Goal: Task Accomplishment & Management: Manage account settings

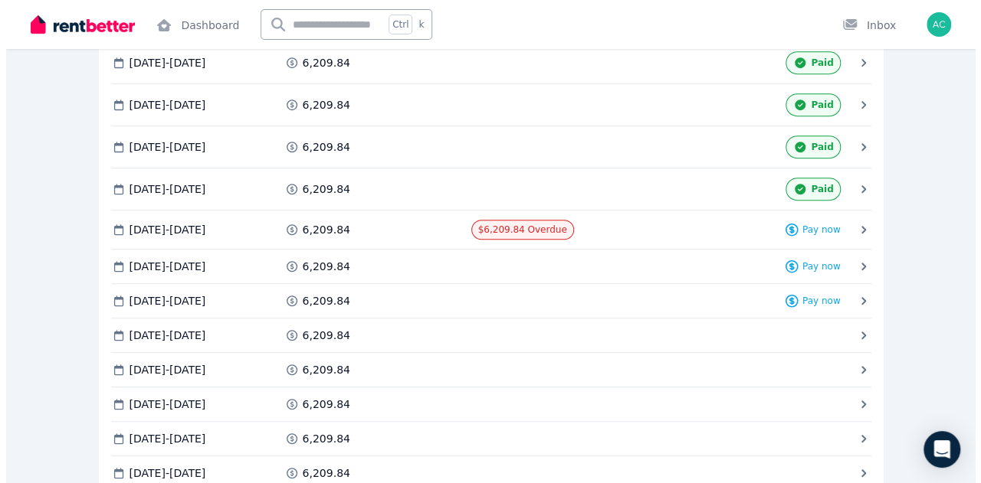
scroll to position [383, 0]
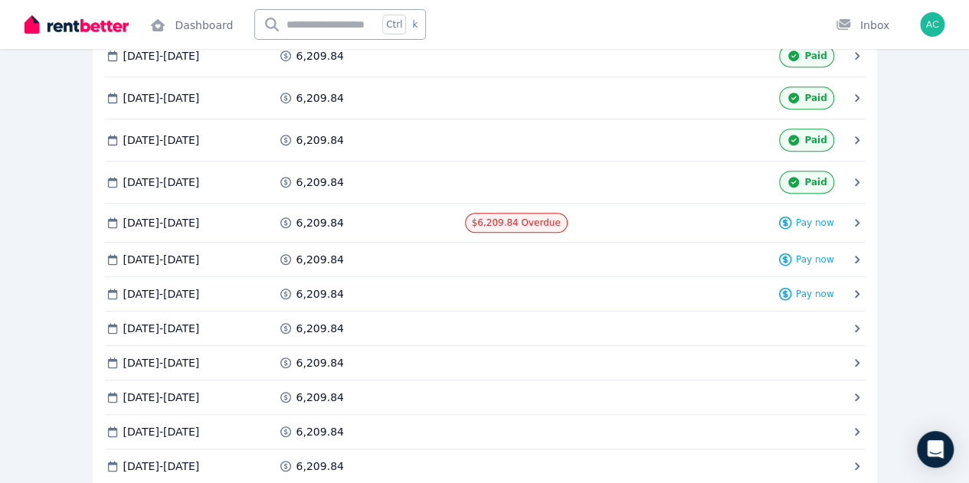
click at [0, 0] on span "Invoice" at bounding box center [0, 0] width 0 height 0
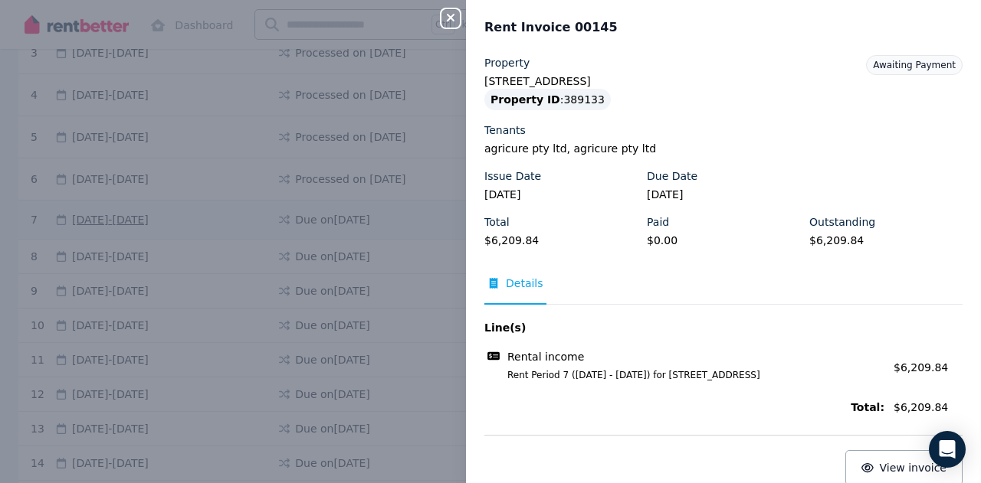
click at [455, 16] on icon "button" at bounding box center [450, 17] width 18 height 12
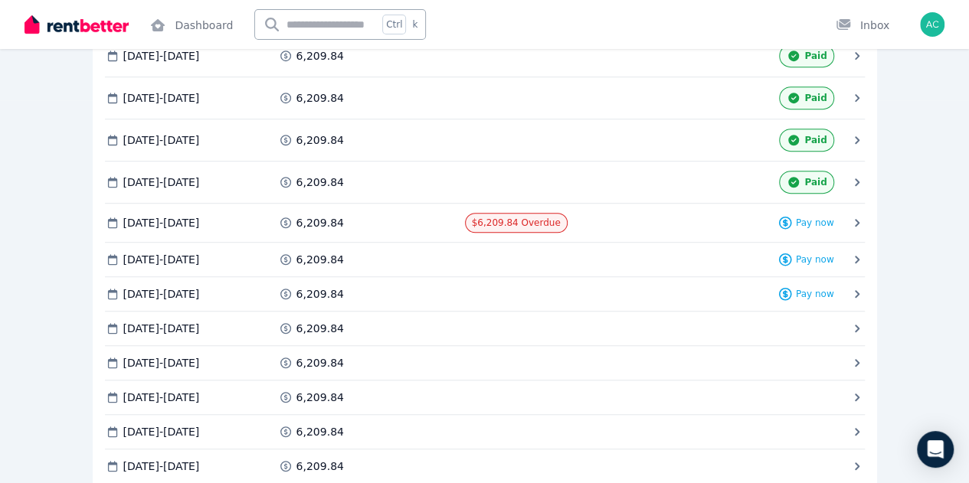
click at [0, 0] on span "Invoice" at bounding box center [0, 0] width 0 height 0
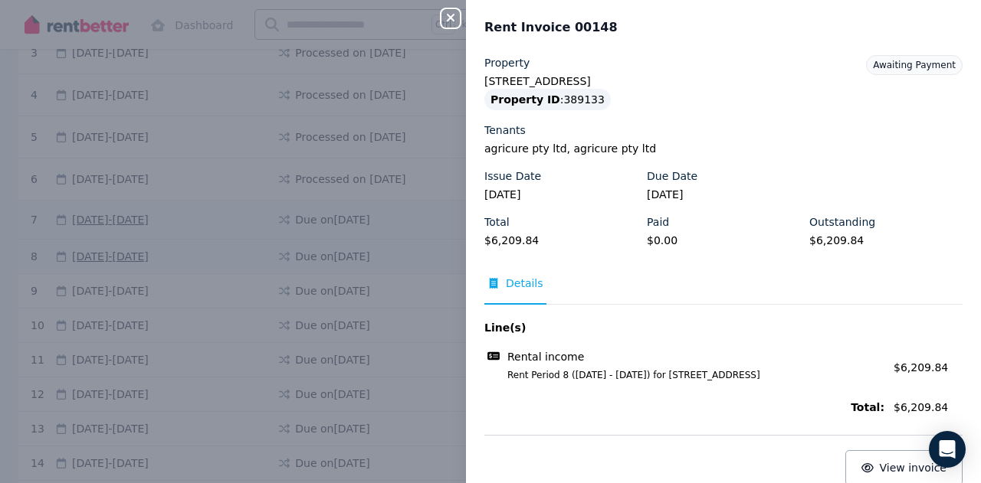
click at [446, 22] on icon "button" at bounding box center [450, 17] width 18 height 12
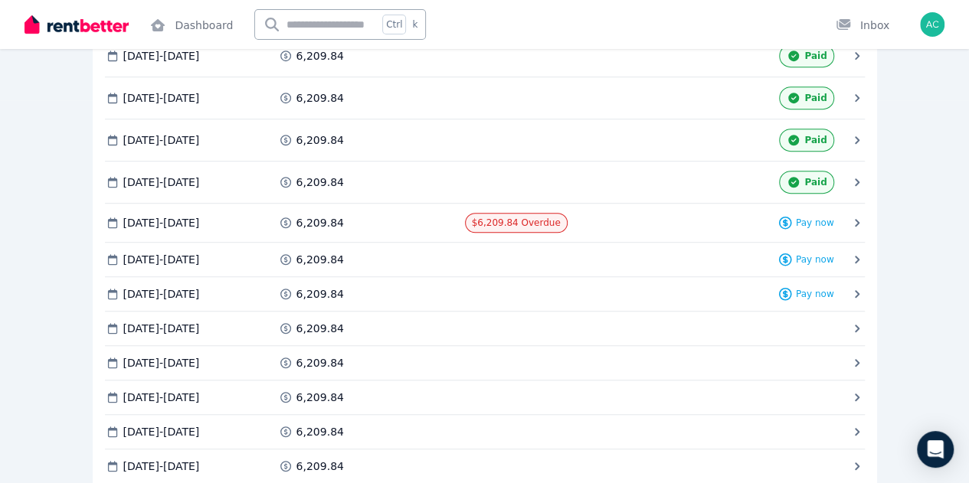
click at [0, 0] on span "Invoice" at bounding box center [0, 0] width 0 height 0
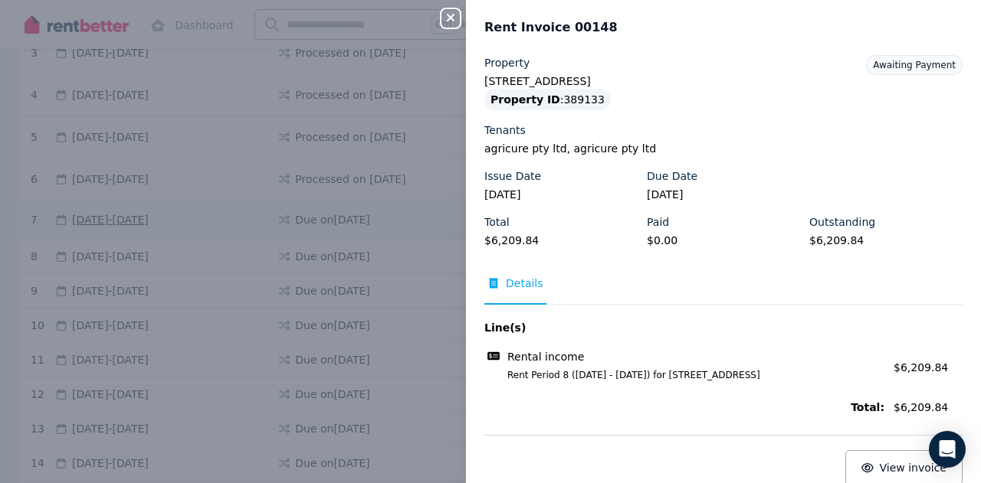
click at [448, 18] on icon "button" at bounding box center [450, 17] width 18 height 12
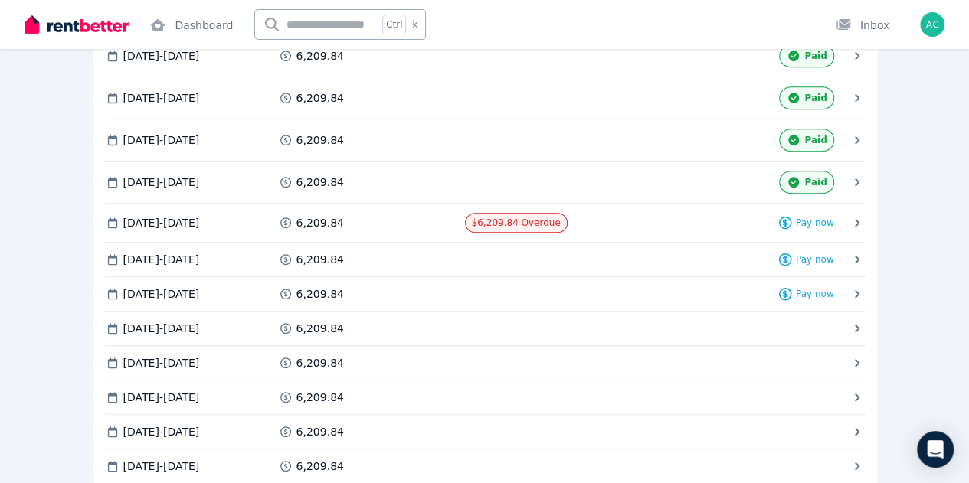
click at [0, 0] on span "Invoice" at bounding box center [0, 0] width 0 height 0
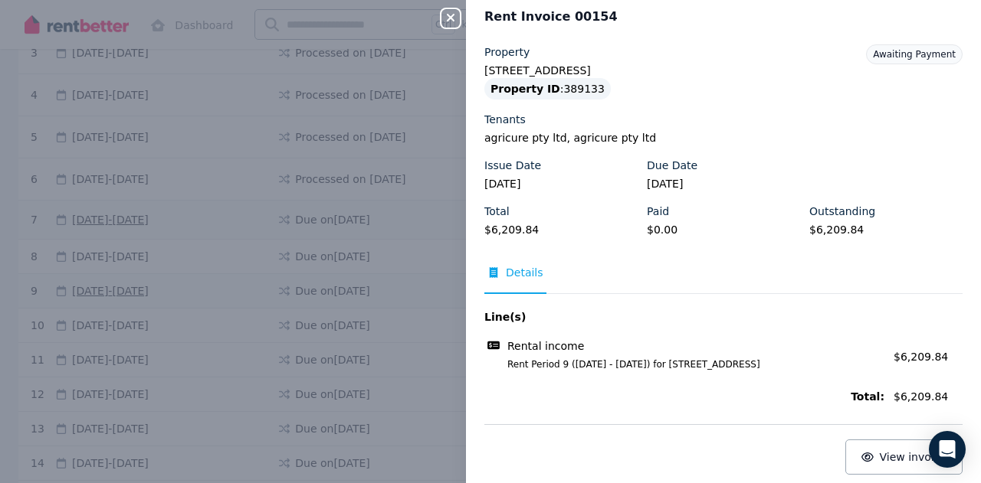
scroll to position [20, 0]
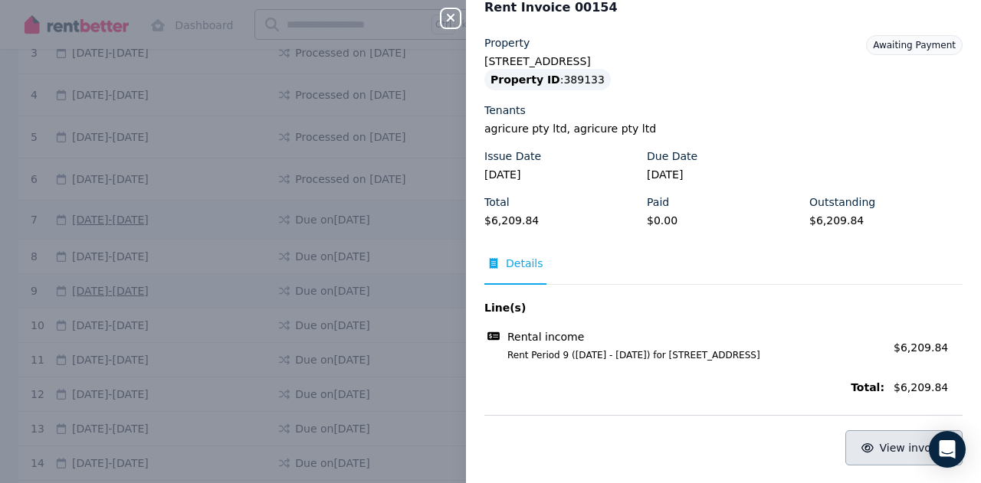
click at [888, 452] on span "View invoice" at bounding box center [913, 448] width 67 height 12
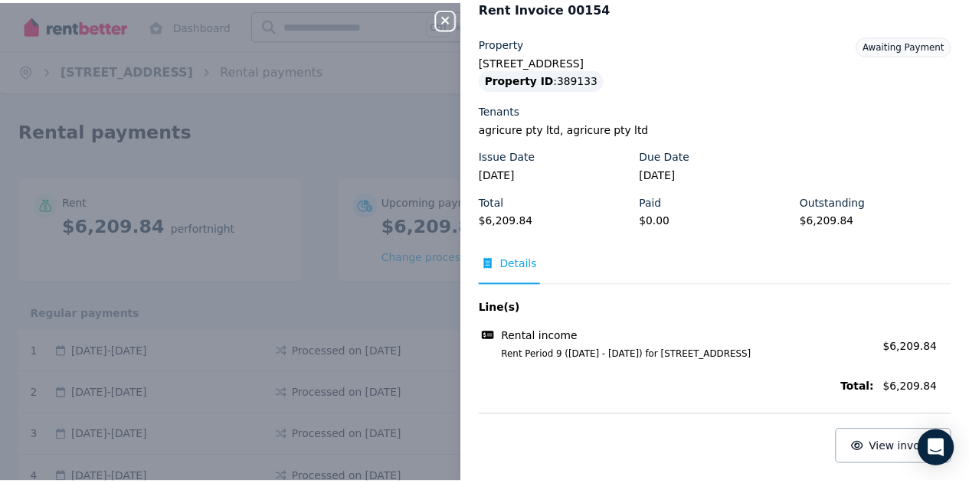
scroll to position [0, 0]
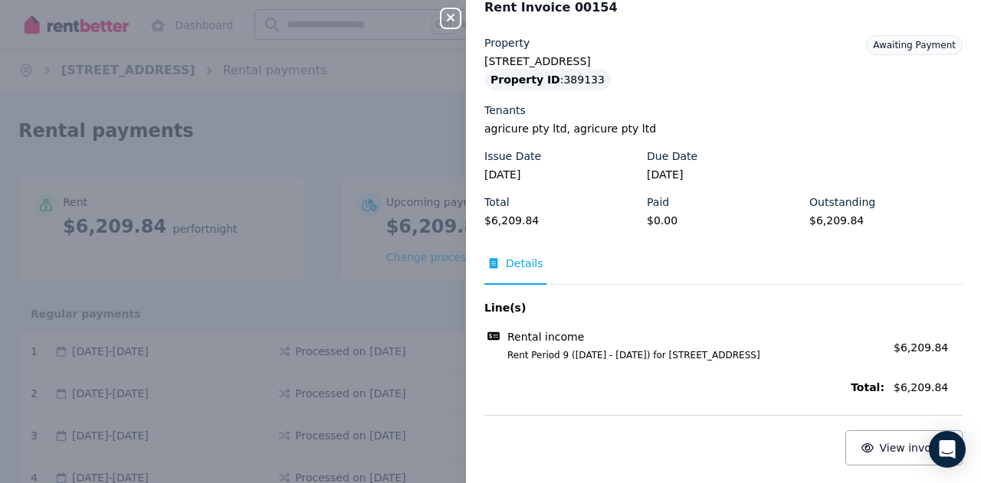
click at [451, 15] on icon "button" at bounding box center [450, 17] width 18 height 12
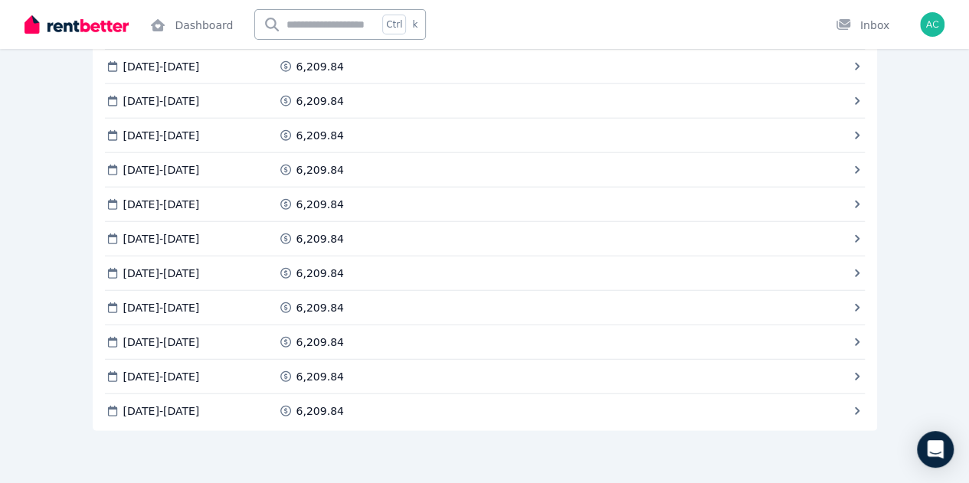
scroll to position [1865, 0]
